Goal: Task Accomplishment & Management: Manage account settings

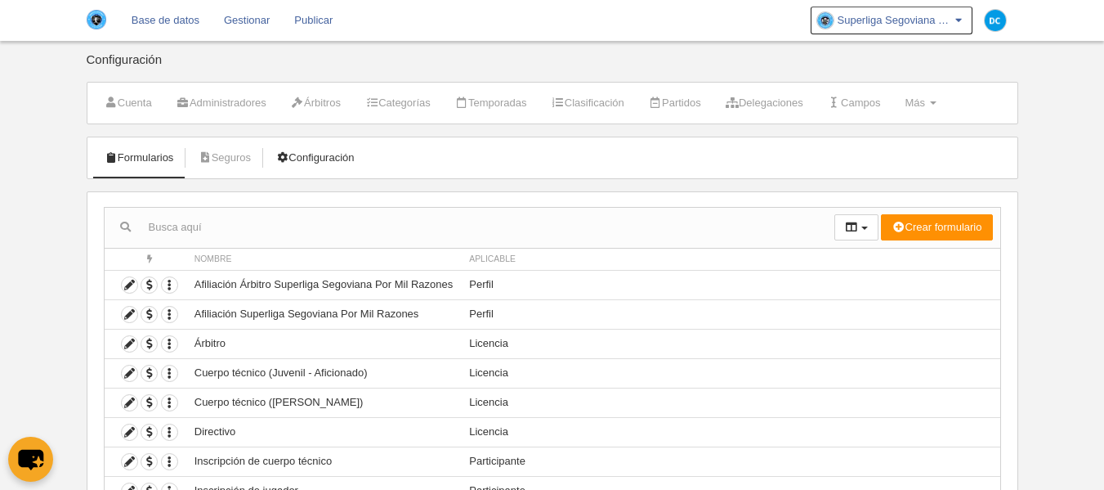
click at [309, 157] on link "Configuración" at bounding box center [314, 157] width 96 height 25
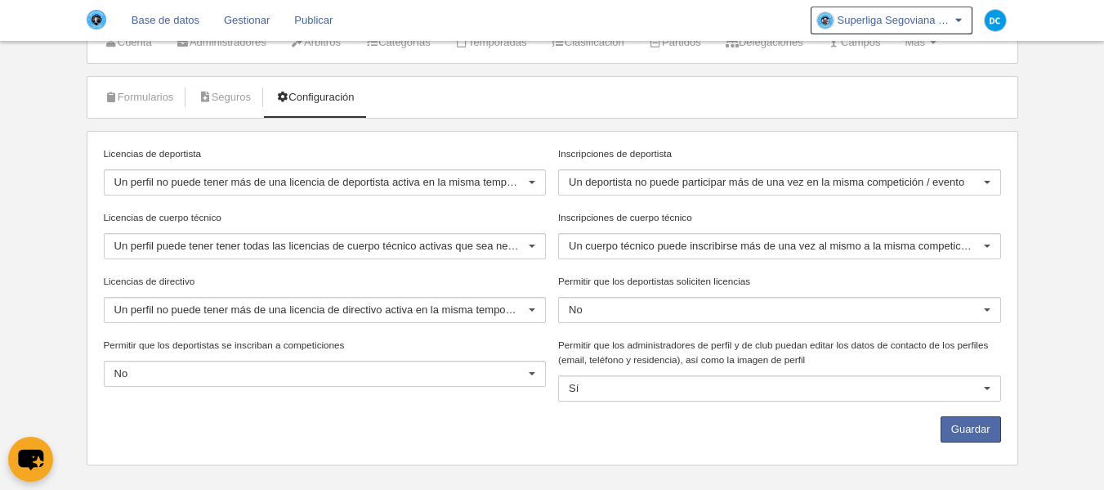
scroll to position [78, 0]
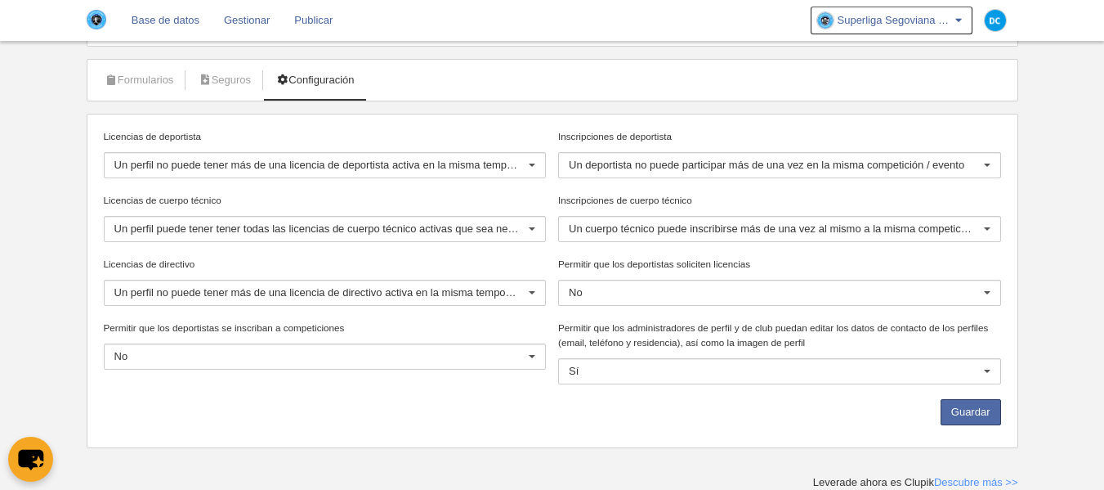
click at [227, 177] on div "Un perfil no puede tener más de una licencia de deportista activa en la misma t…" at bounding box center [325, 165] width 443 height 26
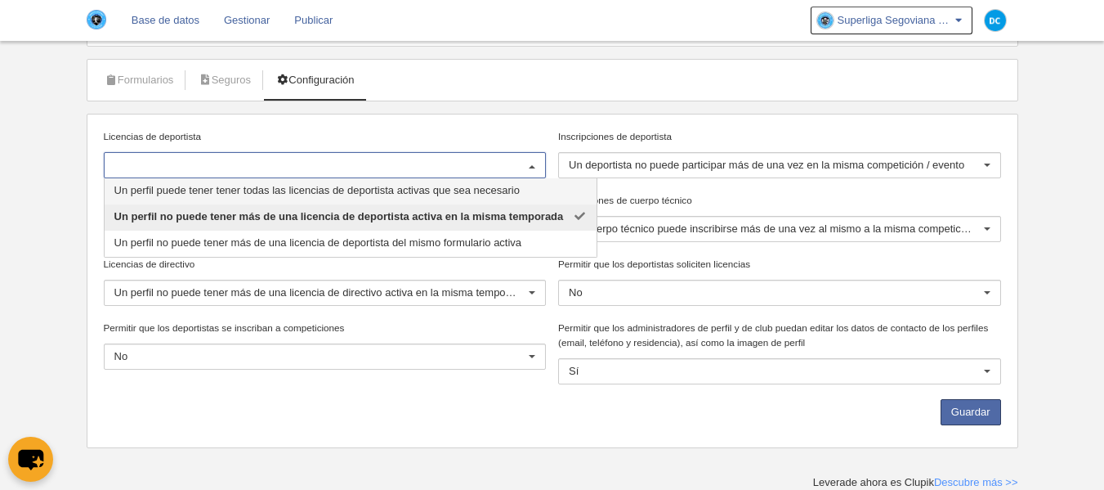
click at [227, 177] on div at bounding box center [325, 165] width 443 height 26
click at [221, 196] on span "Un perfil puede tener tener todas las licencias de deportista activas que sea n…" at bounding box center [351, 191] width 492 height 26
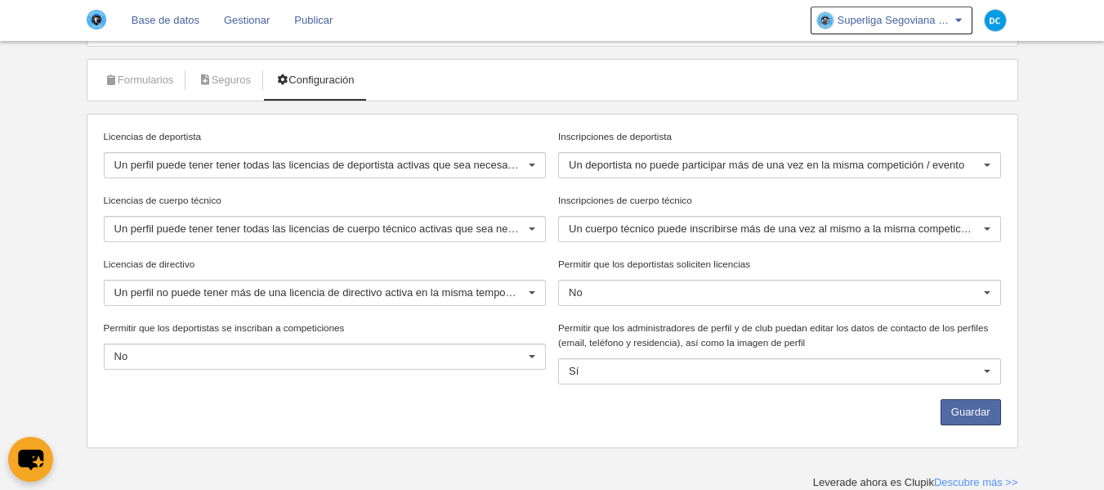
click at [230, 238] on div "Un perfil puede tener tener todas las licencias de cuerpo técnico activas que s…" at bounding box center [325, 229] width 443 height 26
click at [465, 194] on label "Licencias de cuerpo técnico" at bounding box center [325, 200] width 443 height 15
click at [114, 221] on input "Licencias de cuerpo técnico" at bounding box center [114, 228] width 0 height 15
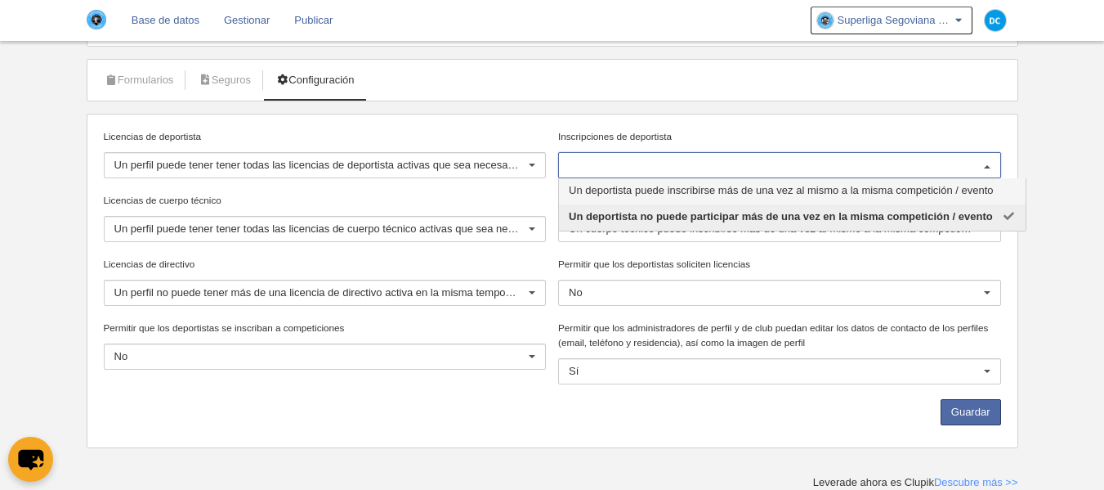
click at [662, 199] on span "Un deportista puede inscribirse más de una vez al mismo a la misma competición …" at bounding box center [792, 191] width 467 height 26
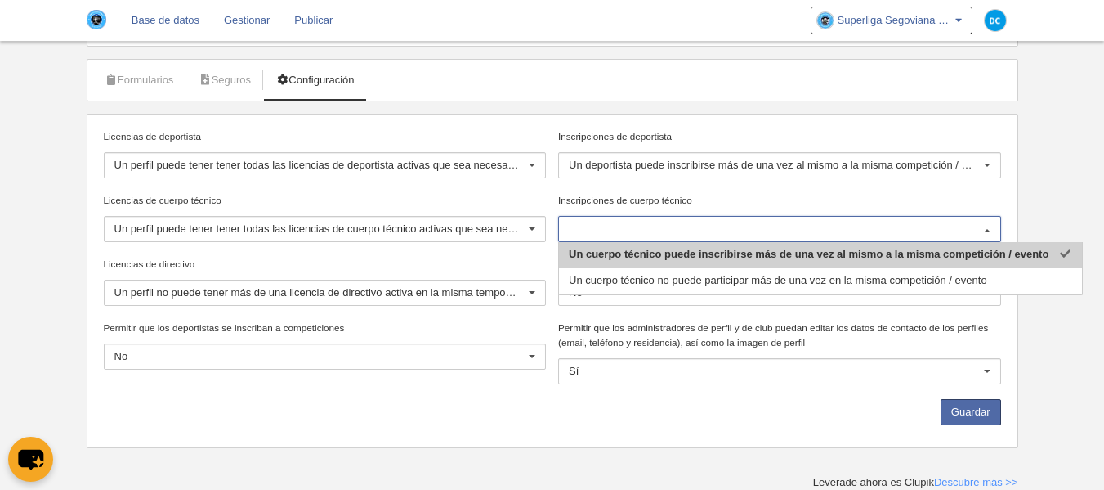
click at [343, 266] on label "Licencias de directivo" at bounding box center [325, 264] width 443 height 15
click at [114, 285] on input "Licencias de directivo" at bounding box center [114, 292] width 0 height 15
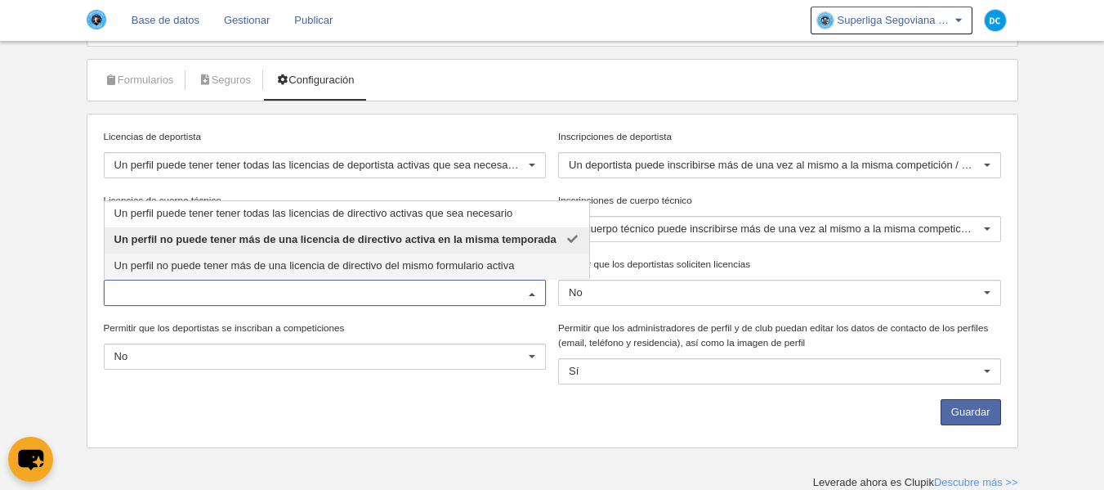
click at [63, 320] on body "Base de datos Gestionar Publicar Superliga Segoviana Por Mil Razones Ajustes ge…" at bounding box center [552, 167] width 1104 height 490
click at [181, 283] on div at bounding box center [325, 292] width 443 height 26
click at [2, 323] on body "Base de datos Gestionar Publicar Superliga Segoviana Por Mil Razones Ajustes ge…" at bounding box center [552, 167] width 1104 height 490
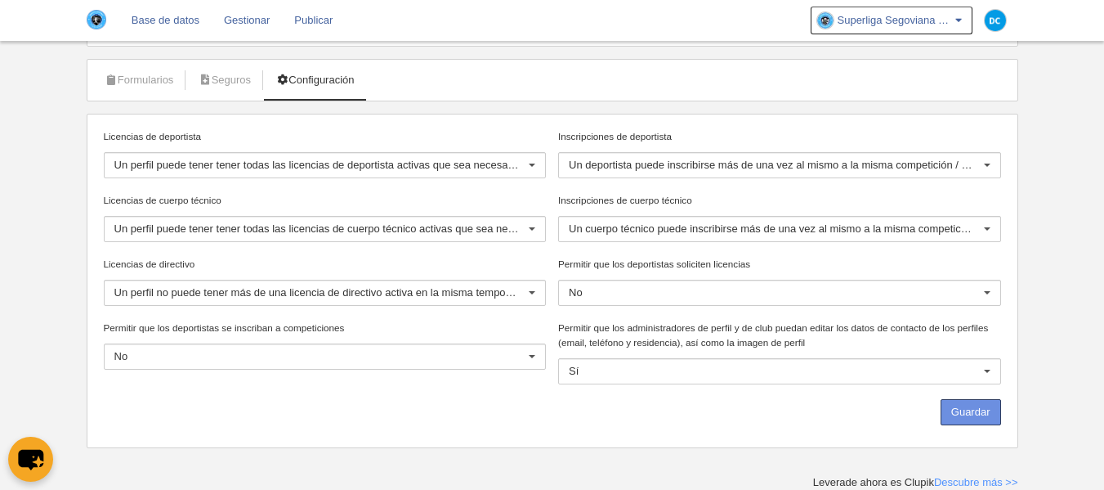
click at [993, 420] on button "Guardar" at bounding box center [971, 412] width 60 height 26
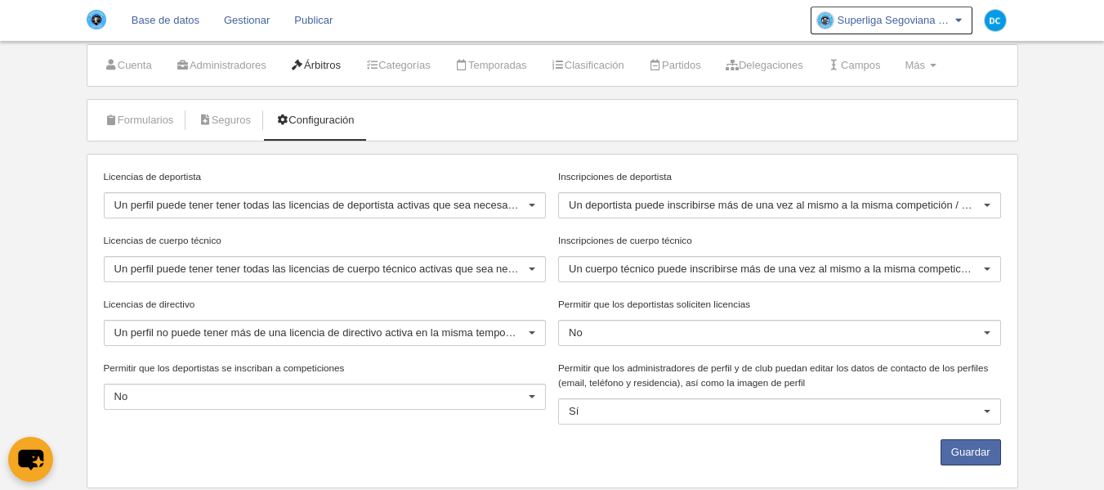
scroll to position [0, 0]
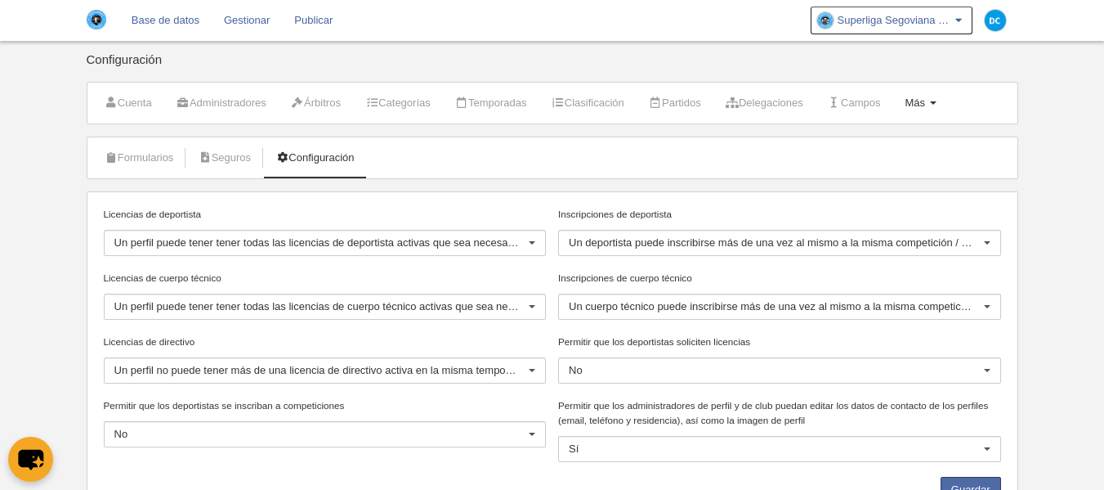
click at [925, 101] on span "Más" at bounding box center [915, 102] width 20 height 12
click at [893, 191] on link "Reglas de numeración" at bounding box center [868, 195] width 152 height 26
